Goal: Task Accomplishment & Management: Manage account settings

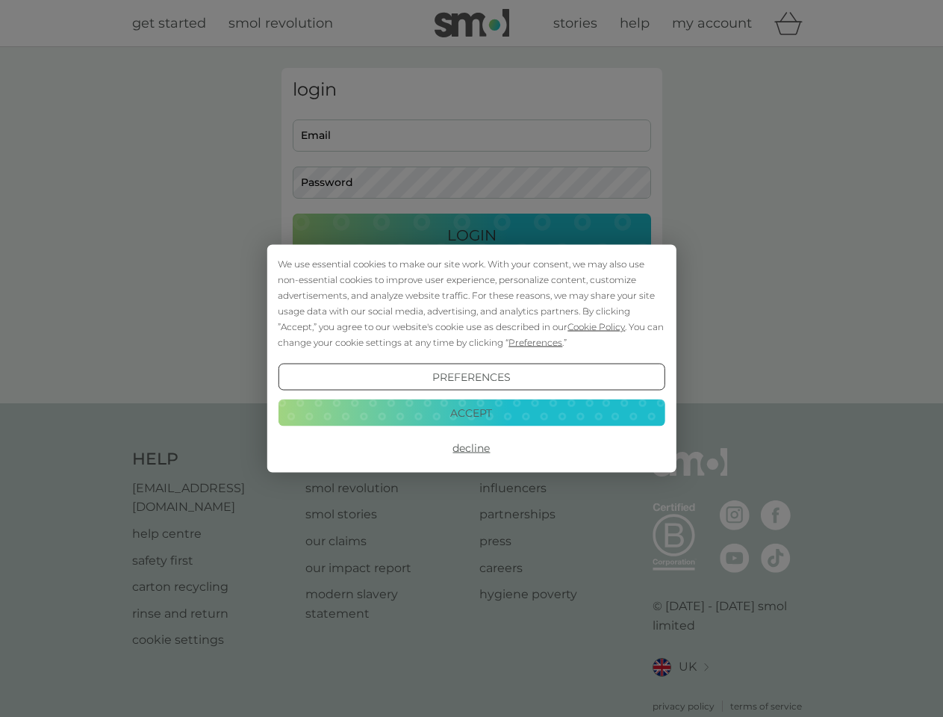
click at [597, 326] on span "Cookie Policy" at bounding box center [595, 326] width 57 height 11
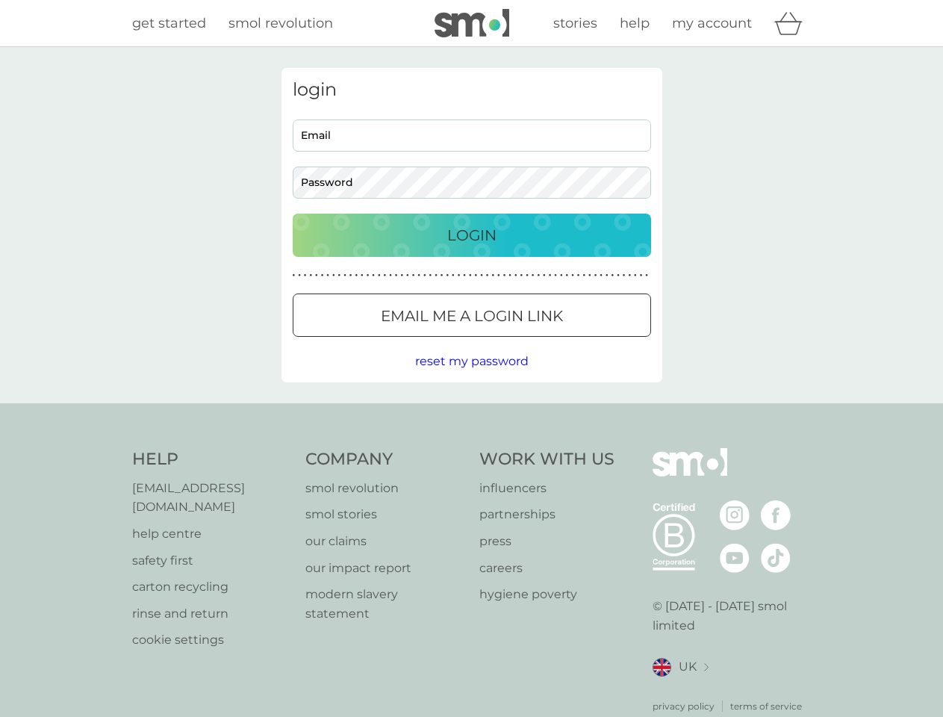
click at [534, 342] on div "login Email Password Login ● ● ● ● ● ● ● ● ● ● ● ● ● ● ● ● ● ● ● ● ● ● ● ● ● ● …" at bounding box center [471, 225] width 381 height 314
click at [471, 377] on div "login Email Password Login ● ● ● ● ● ● ● ● ● ● ● ● ● ● ● ● ● ● ● ● ● ● ● ● ● ● …" at bounding box center [471, 225] width 381 height 314
click at [471, 448] on div "Help [EMAIL_ADDRESS][DOMAIN_NAME] help centre safety first carton recycling rin…" at bounding box center [471, 580] width 679 height 265
click at [471, 412] on div "Help [EMAIL_ADDRESS][DOMAIN_NAME] help centre safety first carton recycling rin…" at bounding box center [471, 580] width 943 height 355
